Goal: Task Accomplishment & Management: Manage account settings

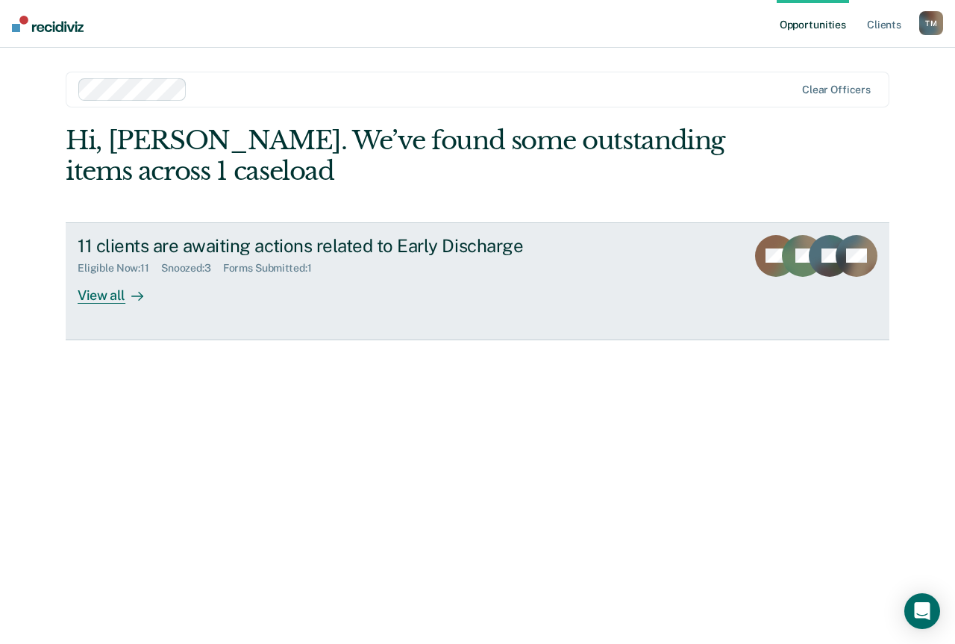
click at [478, 240] on div "11 clients are awaiting actions related to Early Discharge" at bounding box center [340, 246] width 524 height 22
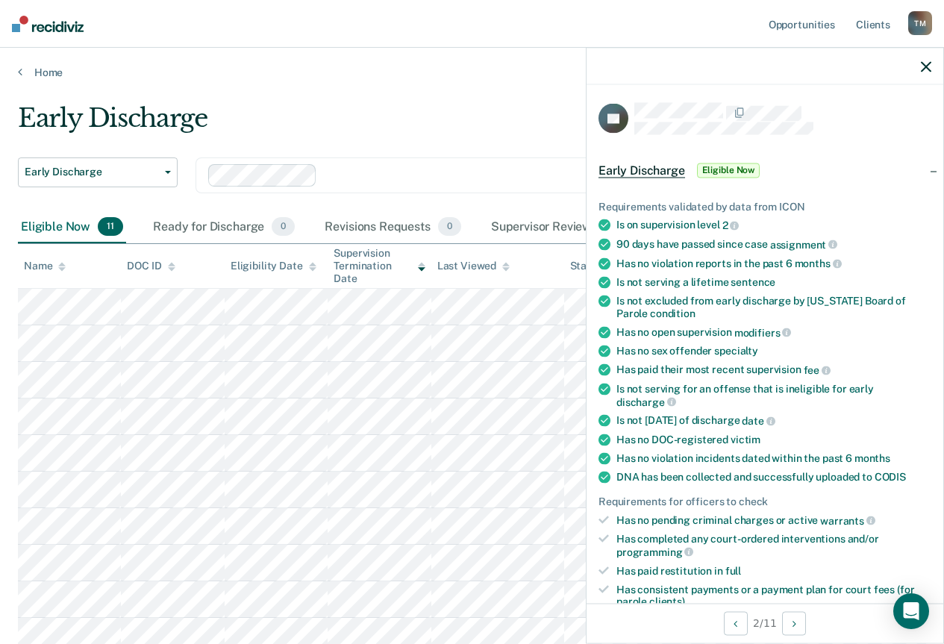
click at [924, 65] on icon "button" at bounding box center [926, 66] width 10 height 10
